Goal: Information Seeking & Learning: Check status

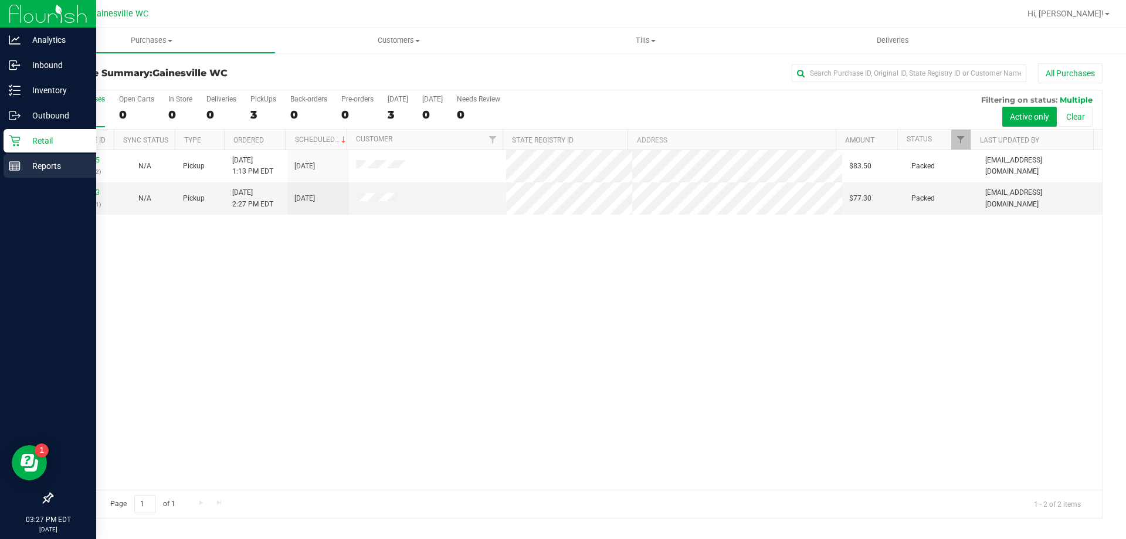
click at [8, 167] on div "Reports" at bounding box center [50, 165] width 93 height 23
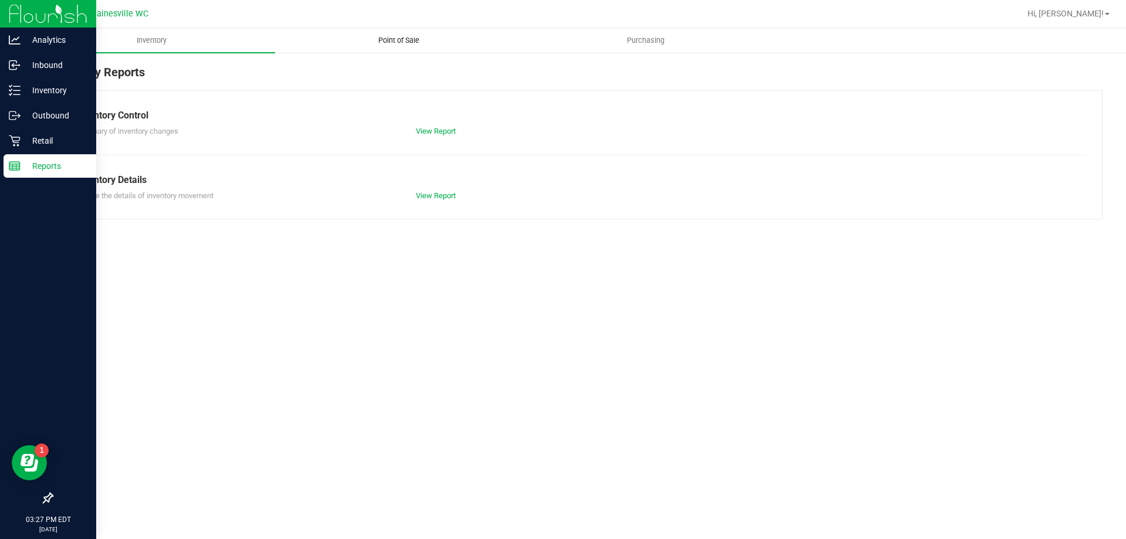
click at [382, 45] on span "Point of Sale" at bounding box center [398, 40] width 73 height 11
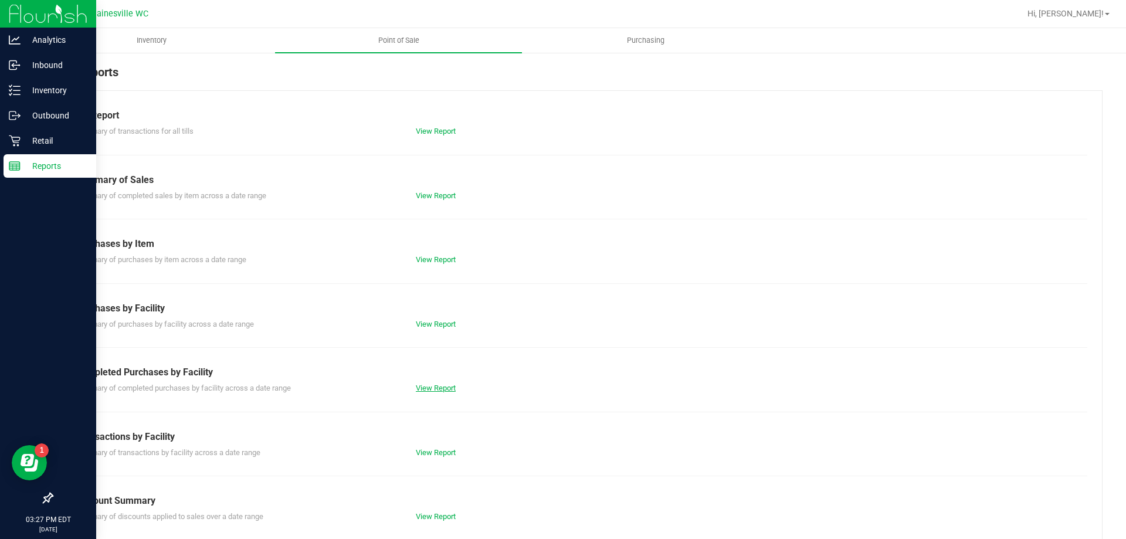
click at [446, 388] on link "View Report" at bounding box center [436, 388] width 40 height 9
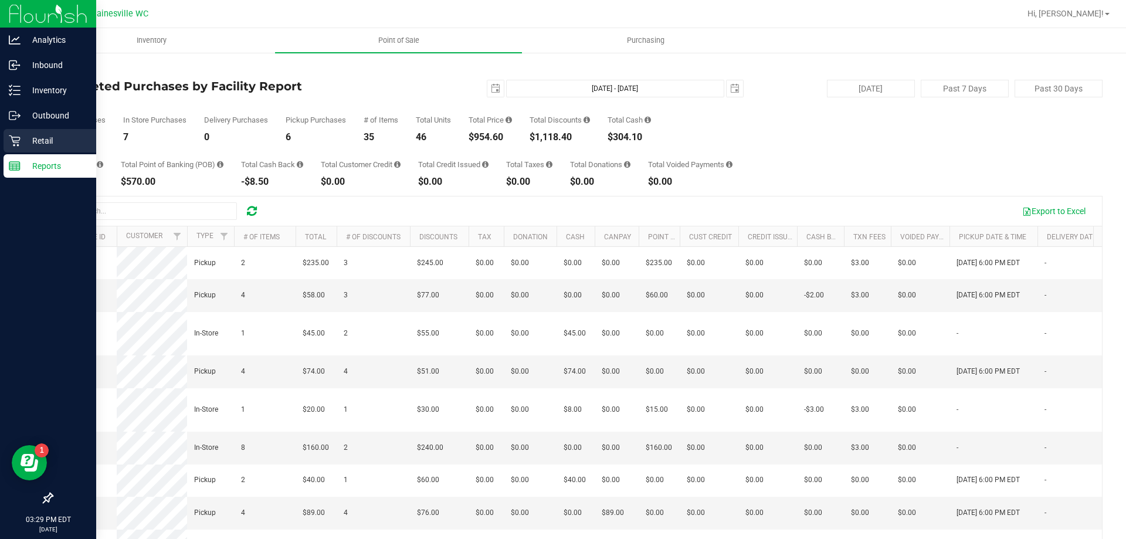
click at [2, 137] on link "Retail" at bounding box center [48, 141] width 96 height 25
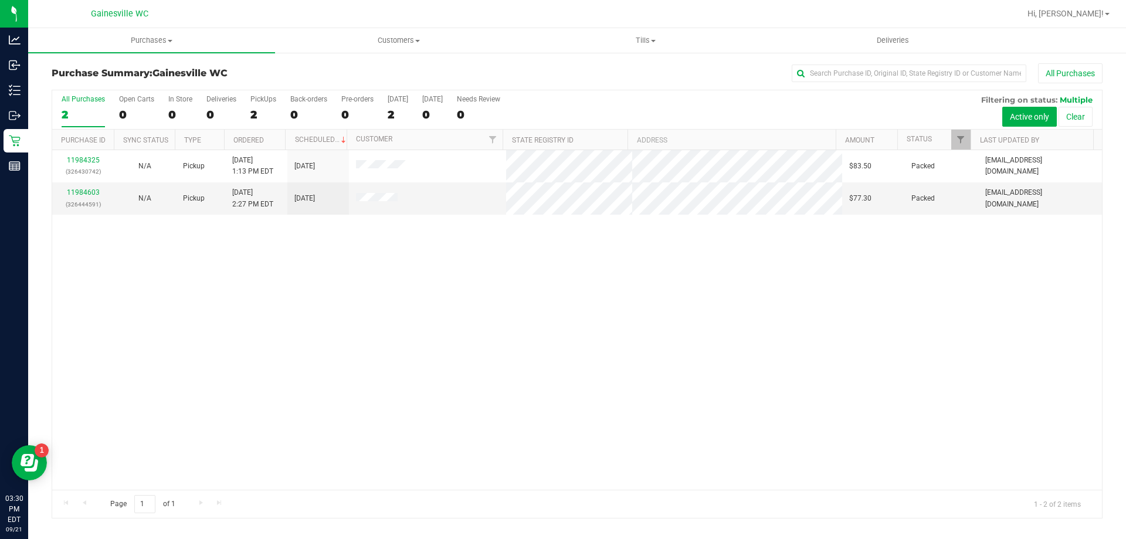
click at [432, 294] on div "11984325 (326430742) N/A Pickup [DATE] 1:13 PM EDT 9/21/2025 $83.50 Packed [EMA…" at bounding box center [577, 320] width 1050 height 340
drag, startPoint x: 557, startPoint y: 533, endPoint x: 557, endPoint y: 541, distance: 8.8
click at [557, 538] on html "Analytics Inbound Inventory Outbound Retail Reports 03:30 PM EDT [DATE] 09/21 G…" at bounding box center [563, 269] width 1126 height 539
click at [406, 533] on div "Purchases Summary of purchases Fulfillment All purchases Customers All customer…" at bounding box center [577, 283] width 1098 height 511
